Goal: Find contact information: Find contact information

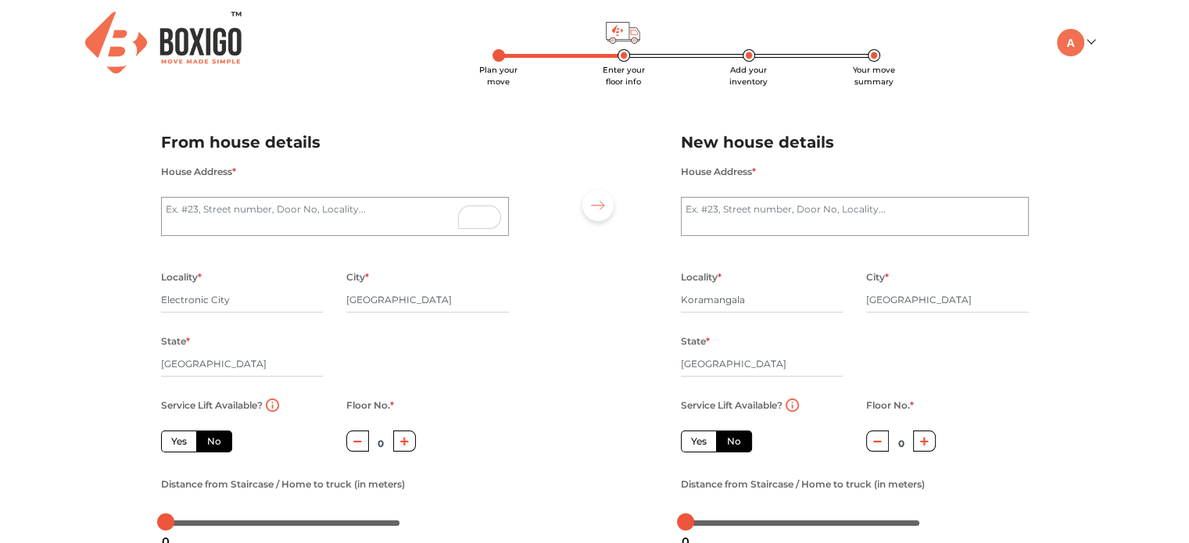
click at [169, 40] on img at bounding box center [163, 43] width 156 height 62
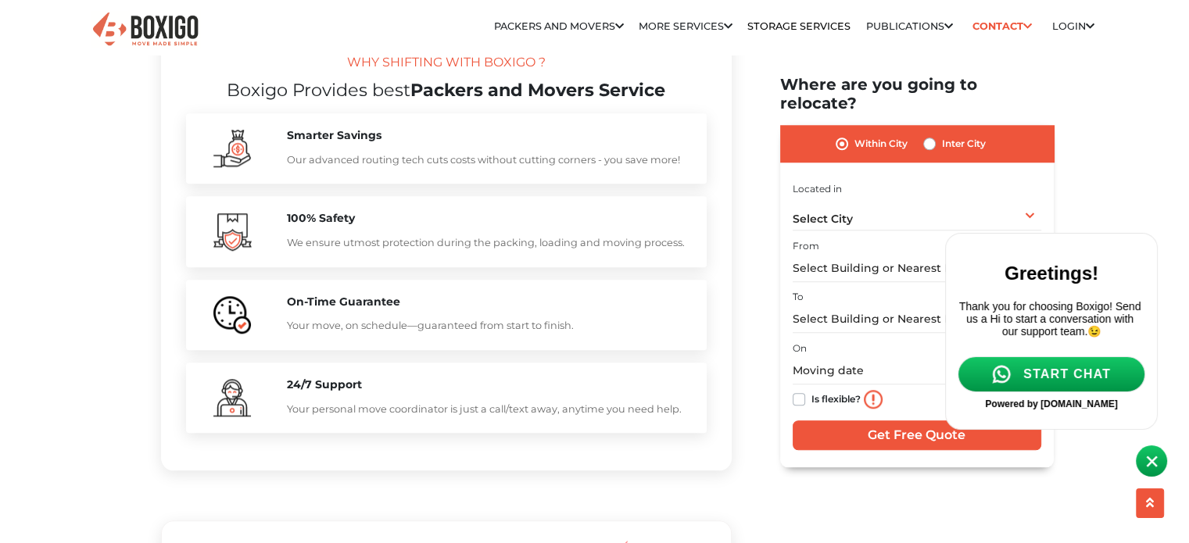
scroll to position [1720, 0]
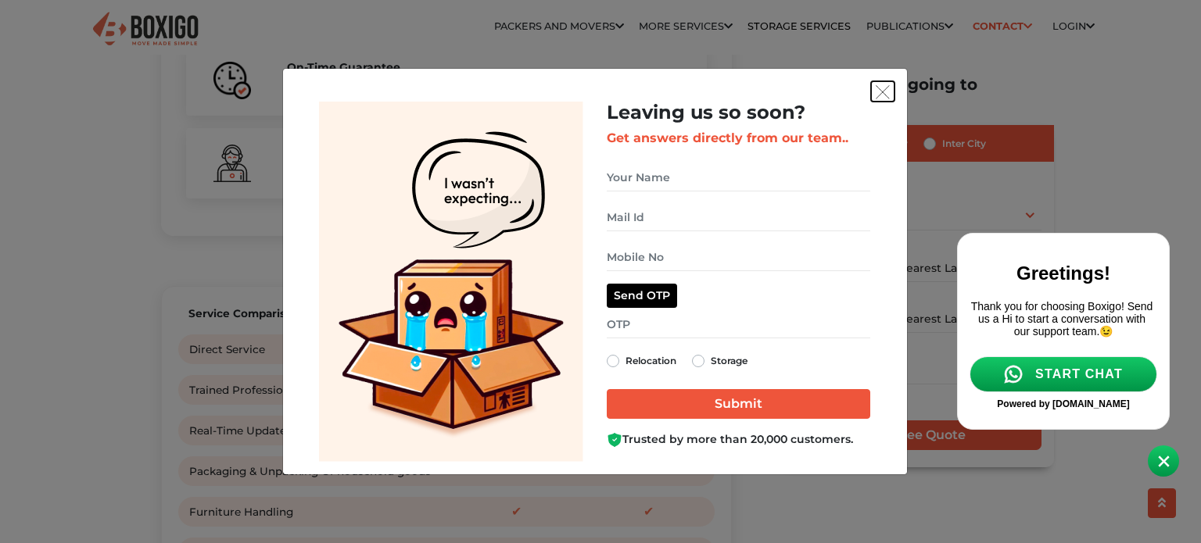
click at [888, 91] on img "get free quote dialog" at bounding box center [882, 92] width 14 height 14
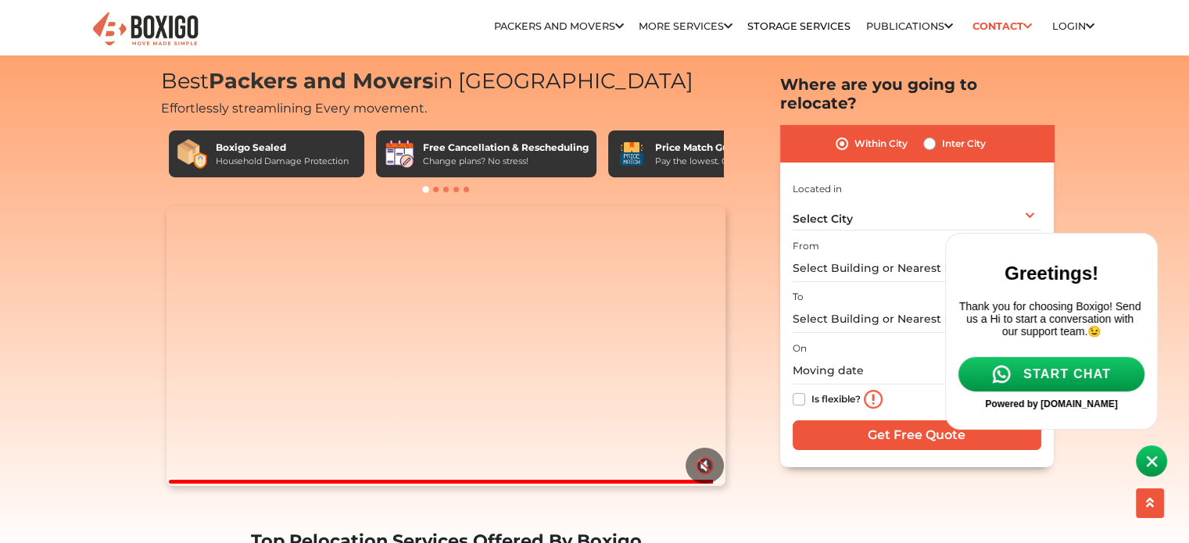
scroll to position [0, 0]
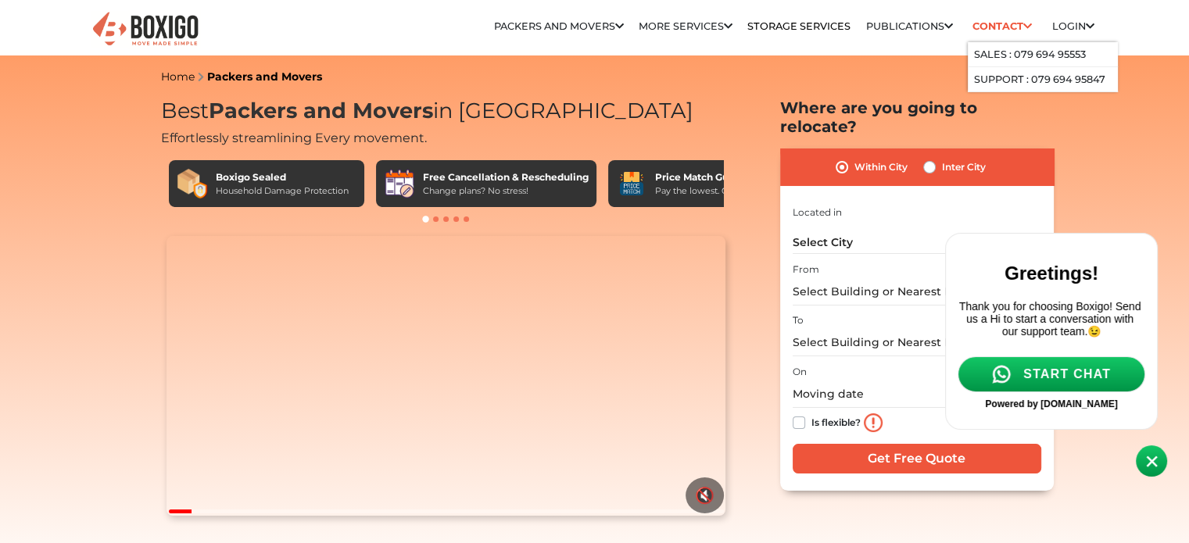
click at [1016, 27] on link "Contact" at bounding box center [1003, 26] width 70 height 24
